Goal: Obtain resource: Download file/media

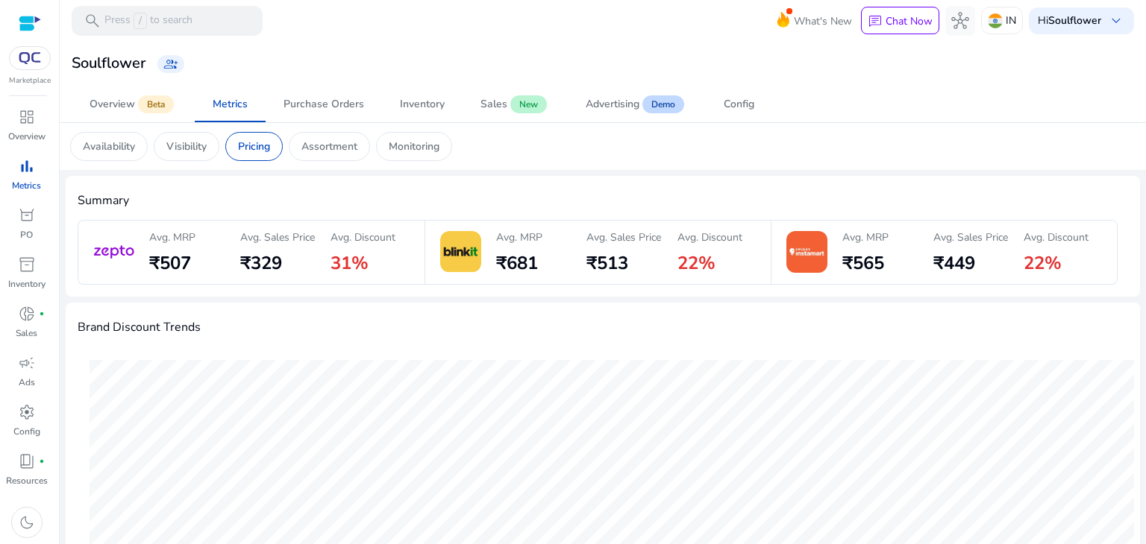
scroll to position [879, 0]
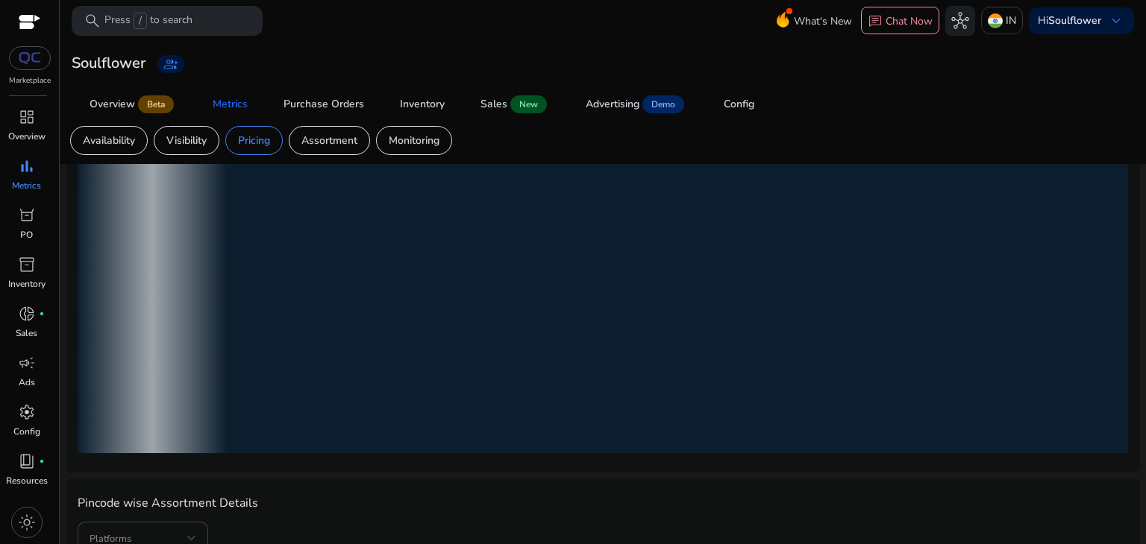
scroll to position [233, 0]
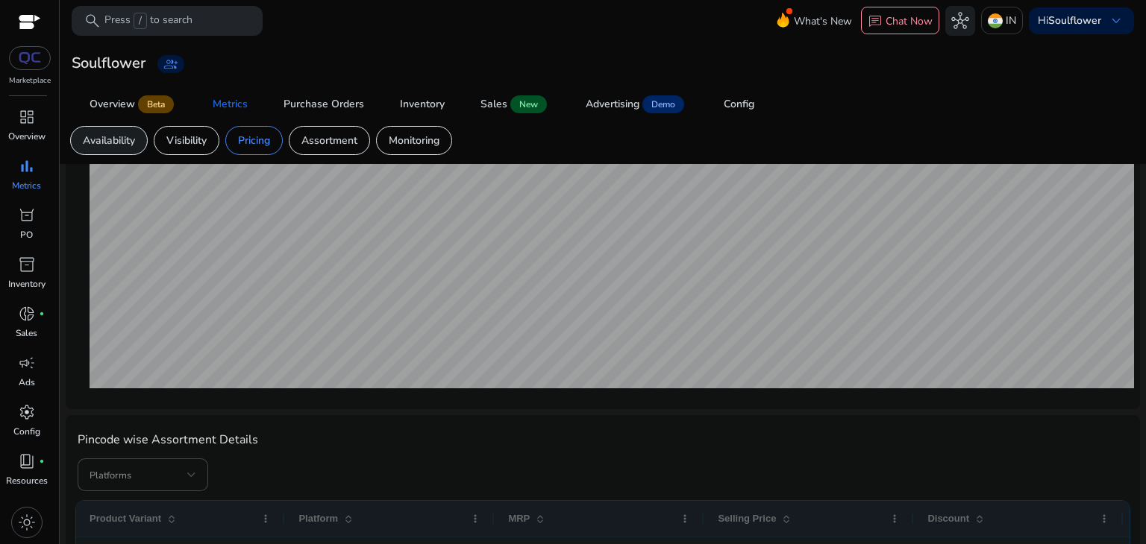
click at [122, 138] on p "Availability" at bounding box center [109, 141] width 52 height 16
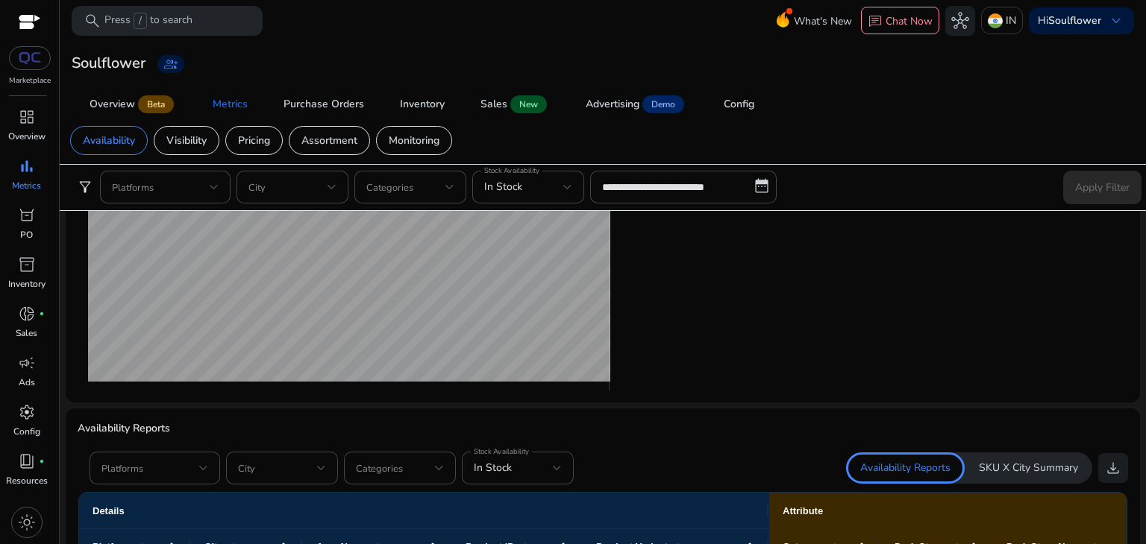
scroll to position [709, 0]
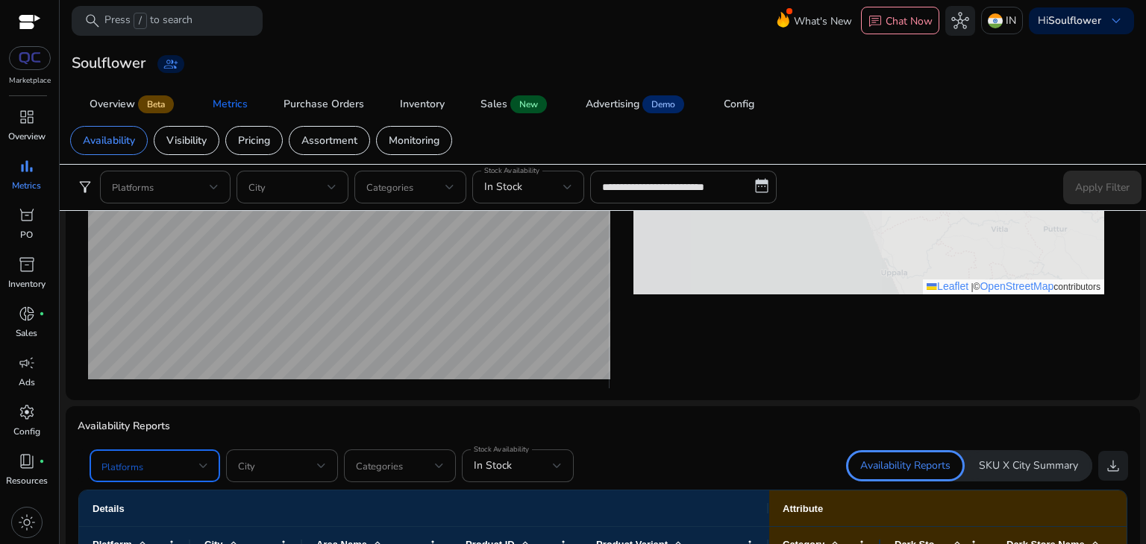
click at [164, 472] on span at bounding box center [150, 466] width 98 height 16
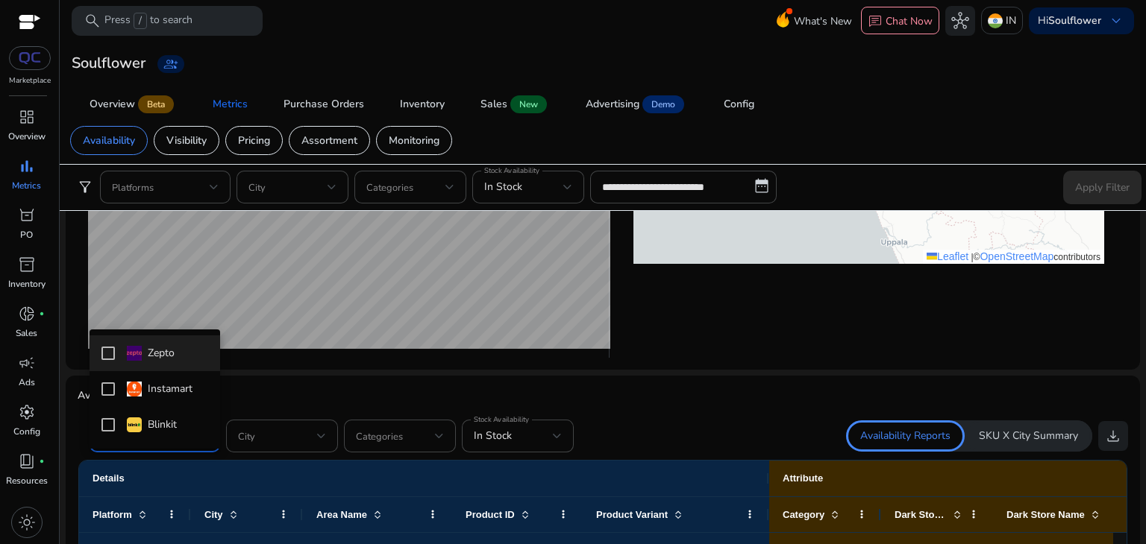
scroll to position [679, 0]
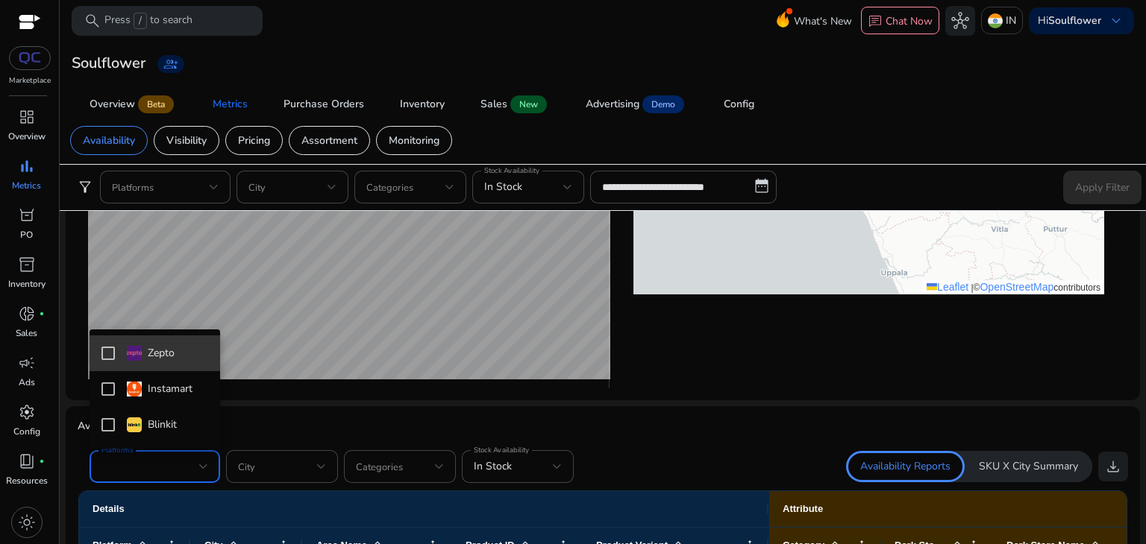
click at [104, 356] on mat-pseudo-checkbox at bounding box center [107, 353] width 13 height 13
click at [535, 460] on div at bounding box center [573, 272] width 1146 height 544
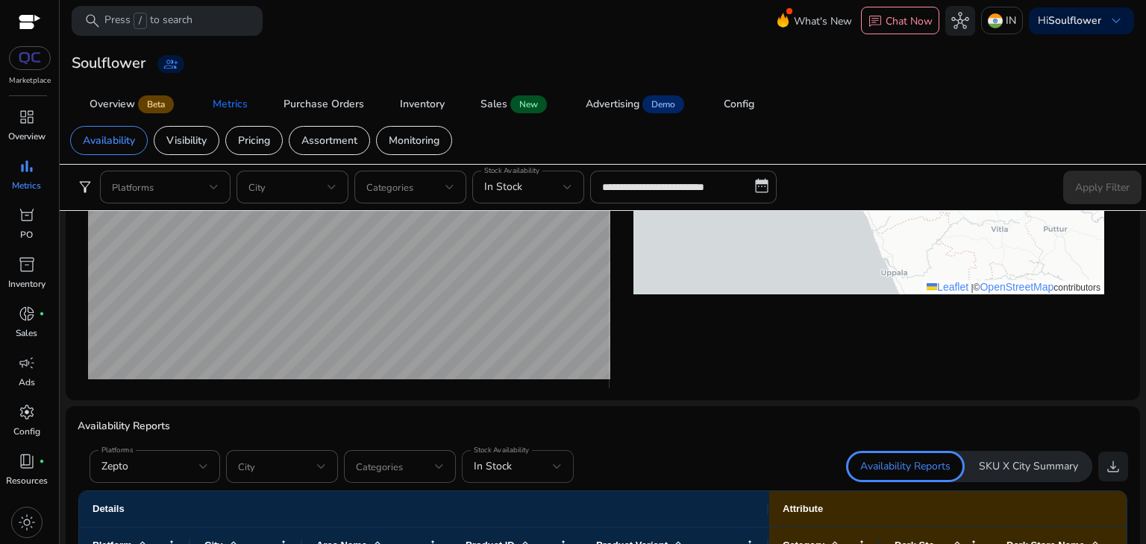
click at [565, 467] on div "Stock Availability In Stock" at bounding box center [518, 466] width 112 height 33
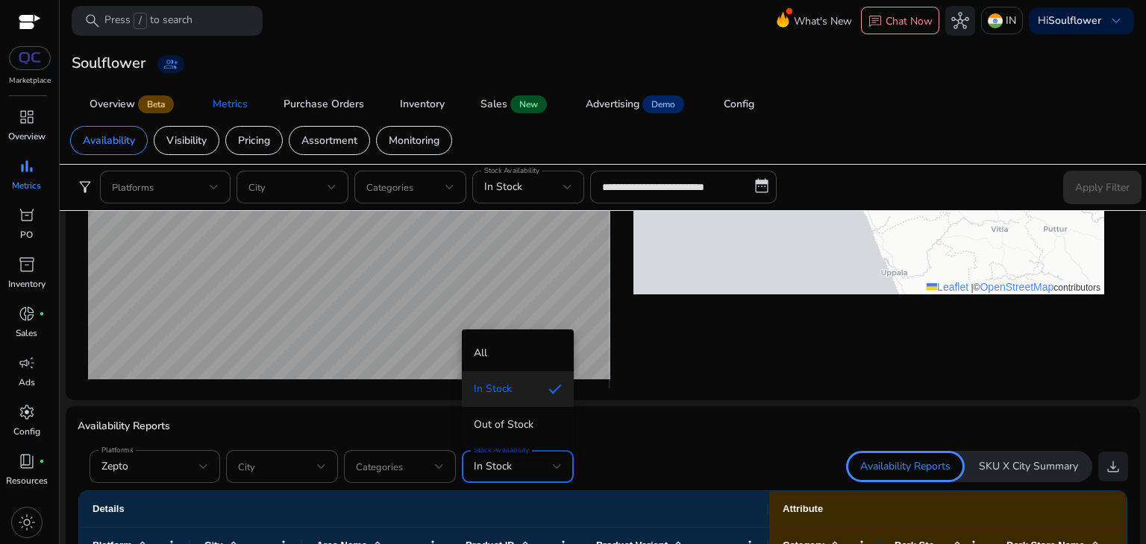
click at [748, 459] on div at bounding box center [573, 272] width 1146 height 544
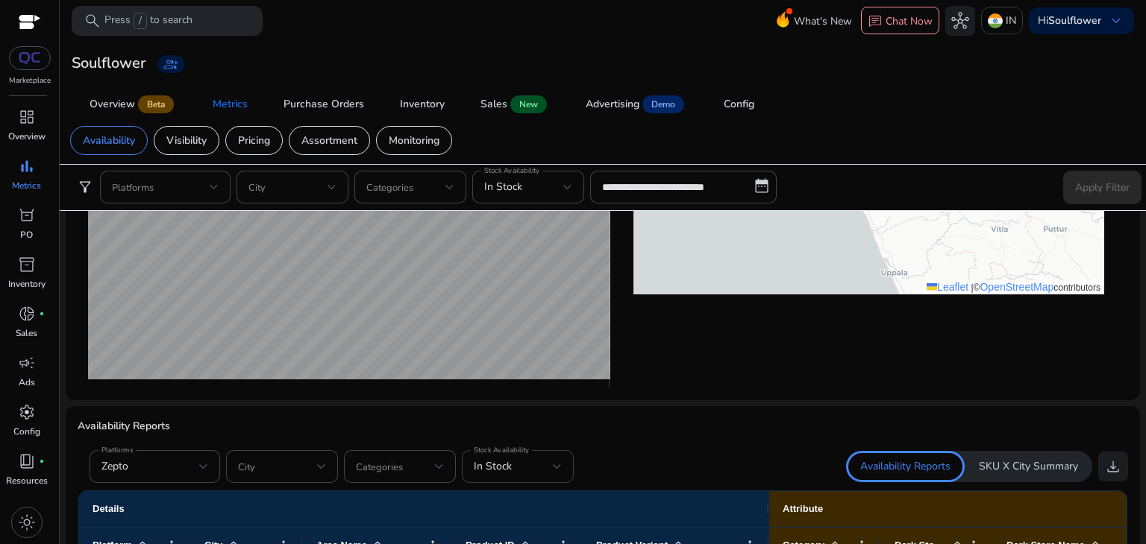
click at [535, 468] on div "In Stock" at bounding box center [513, 467] width 79 height 16
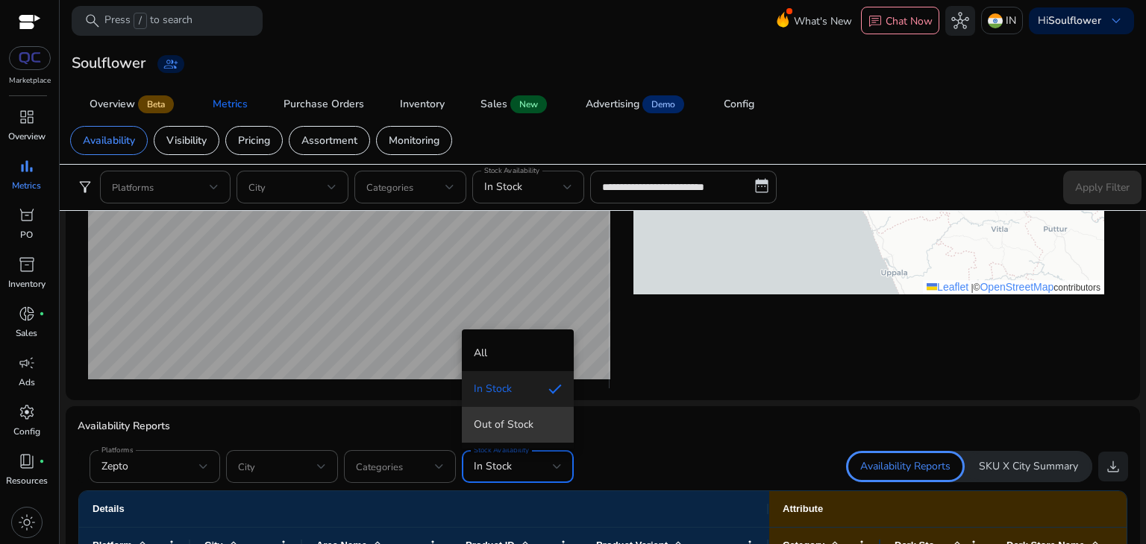
click at [483, 425] on span "Out of Stock" at bounding box center [518, 425] width 88 height 16
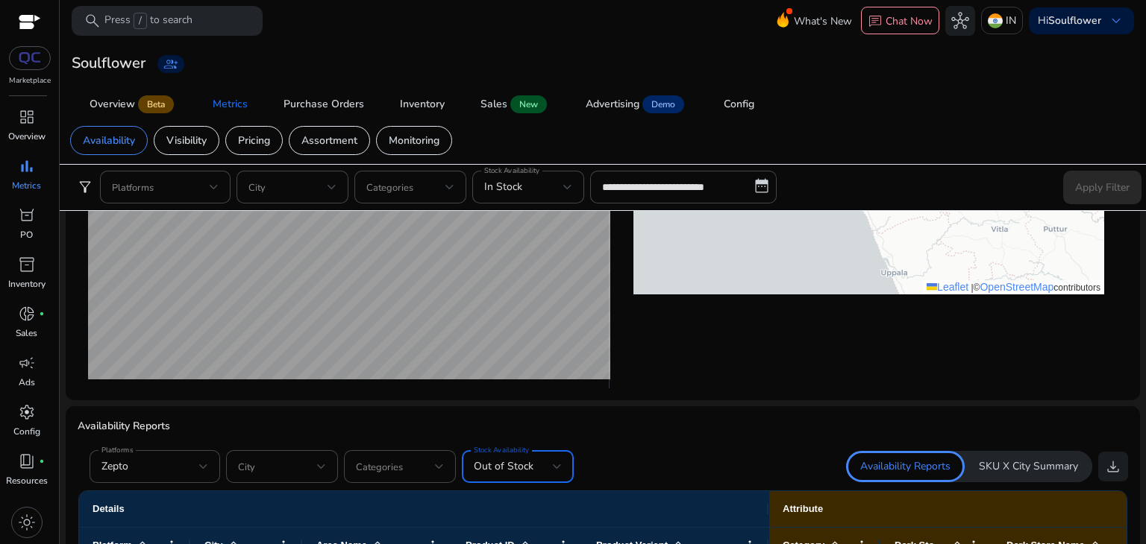
click at [519, 465] on span "Out of Stock" at bounding box center [504, 466] width 60 height 14
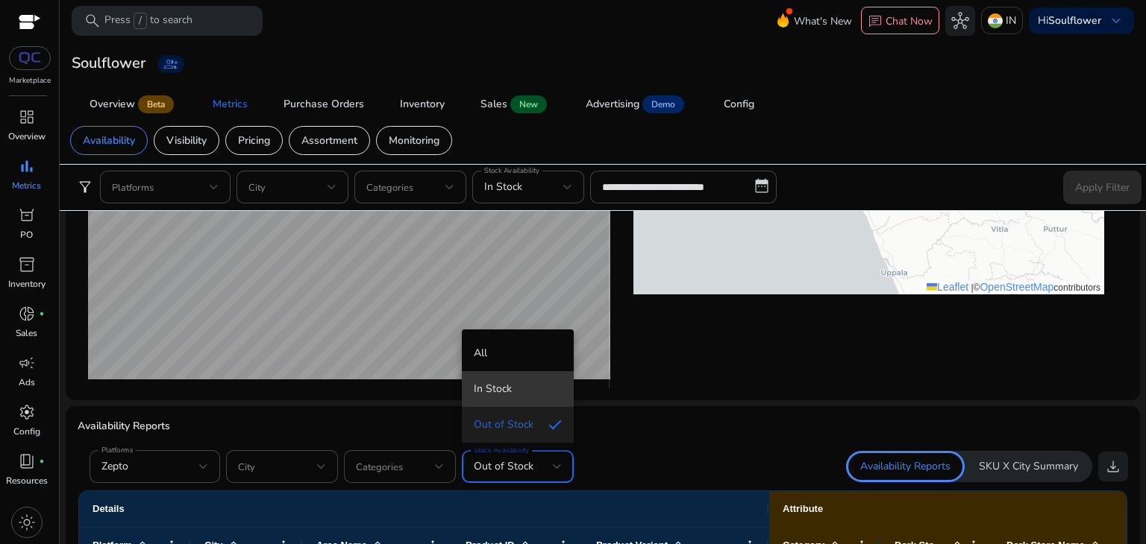
click at [491, 389] on span "In Stock" at bounding box center [518, 389] width 88 height 16
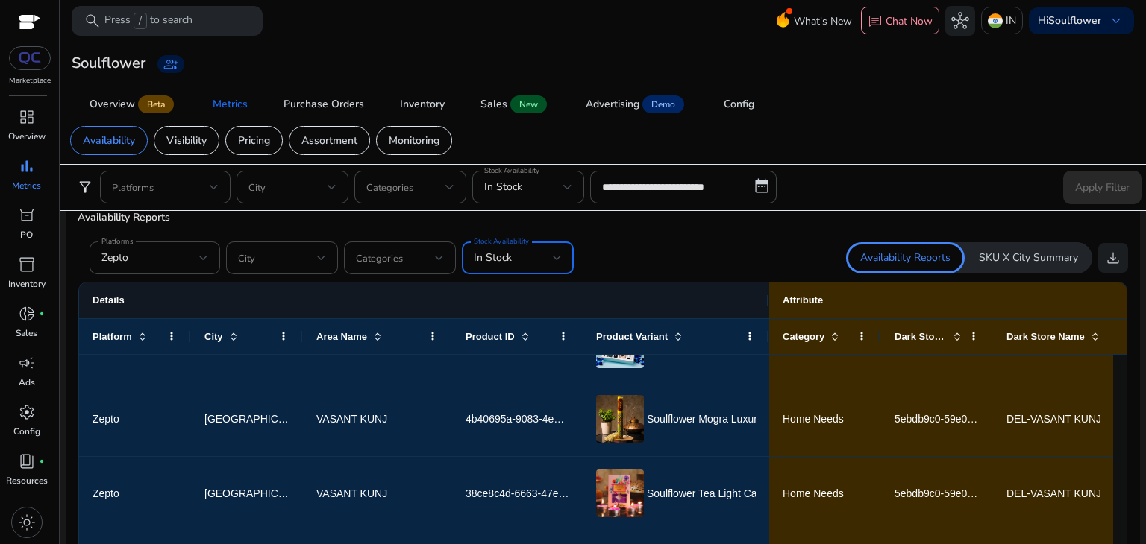
scroll to position [0, 0]
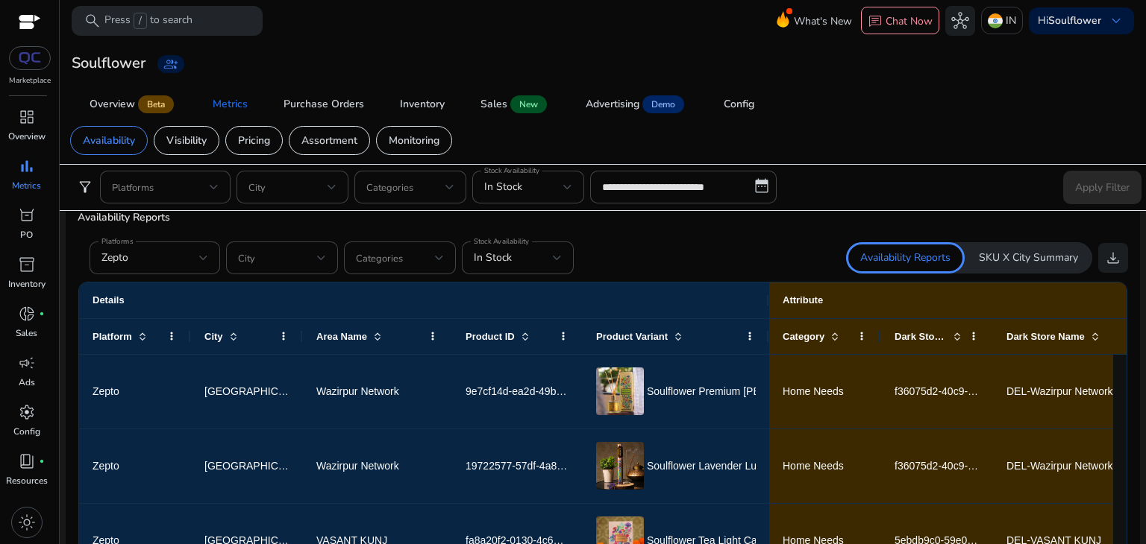
click at [662, 266] on div "Availability Reports SKU X City Summary download" at bounding box center [865, 257] width 525 height 31
click at [567, 193] on div at bounding box center [567, 187] width 9 height 18
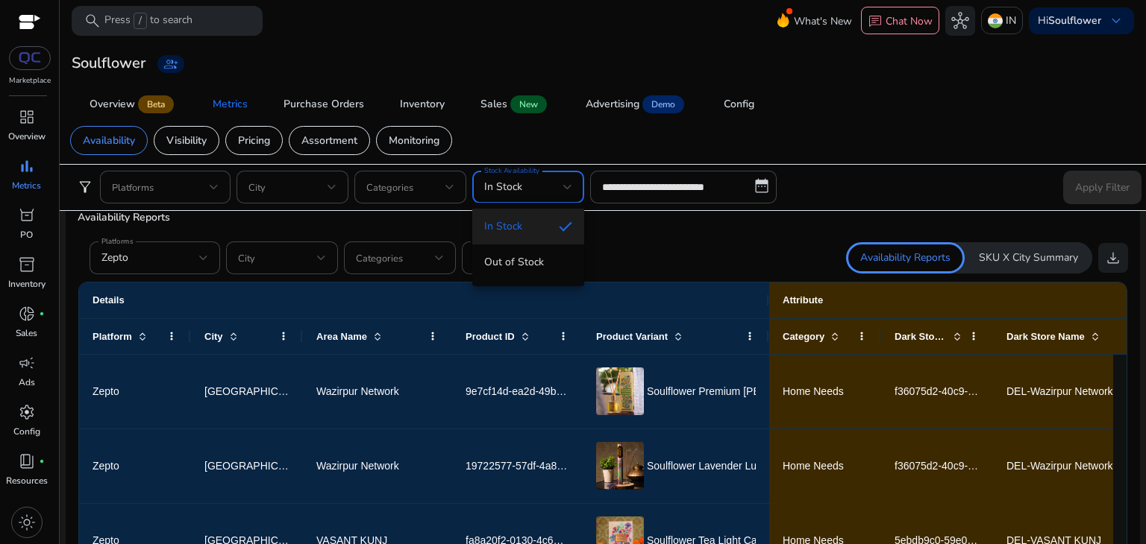
click at [623, 254] on div at bounding box center [573, 272] width 1146 height 544
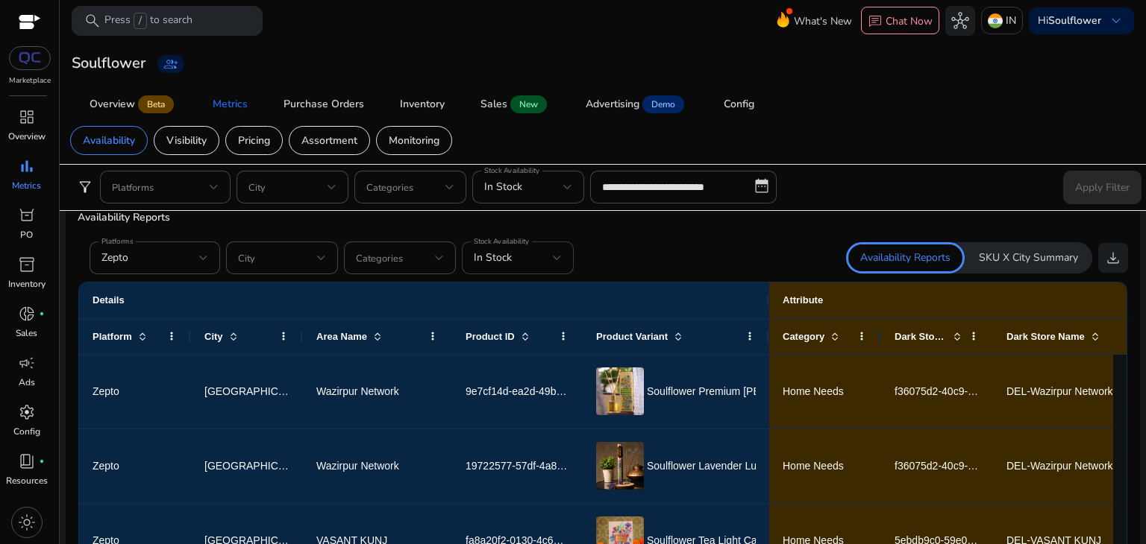
click at [541, 243] on div "In Stock" at bounding box center [518, 258] width 88 height 33
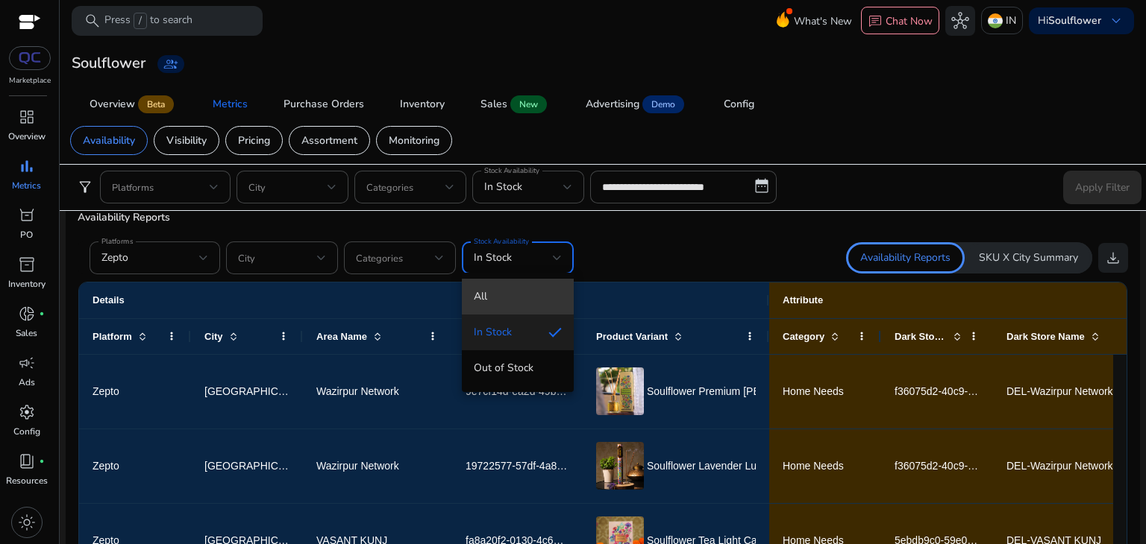
click at [493, 292] on span "All" at bounding box center [518, 297] width 88 height 16
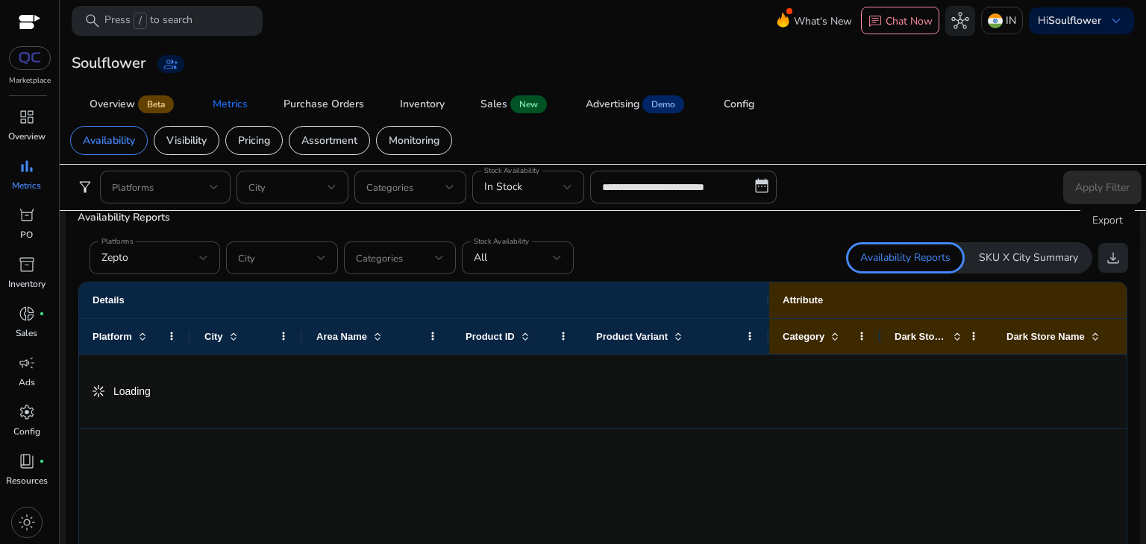
click at [1104, 252] on span "download" at bounding box center [1113, 258] width 18 height 18
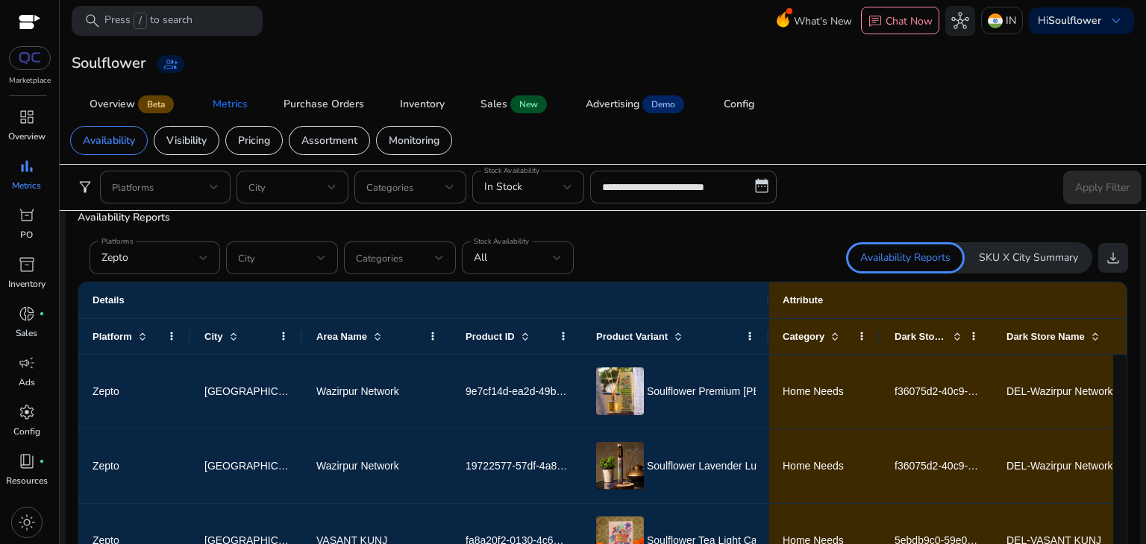
click at [1104, 252] on span "download" at bounding box center [1113, 258] width 18 height 18
click at [1105, 257] on span "download" at bounding box center [1113, 258] width 18 height 18
click at [307, 430] on div "Wazirpur Network" at bounding box center [377, 467] width 149 height 74
